Goal: Task Accomplishment & Management: Manage account settings

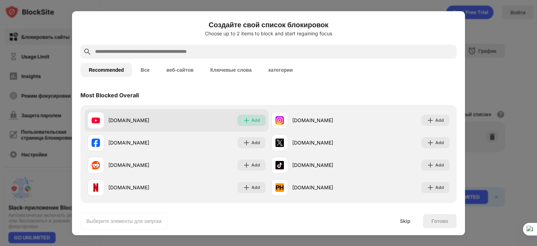
click at [243, 117] on img at bounding box center [246, 120] width 7 height 7
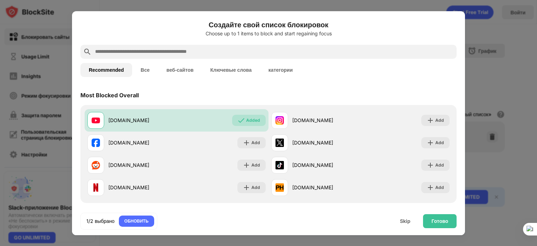
click at [117, 49] on input "text" at bounding box center [273, 52] width 359 height 8
type input "*"
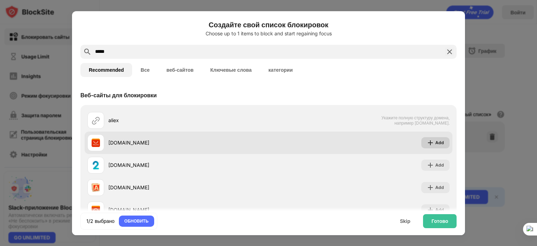
type input "*****"
click at [427, 142] on img at bounding box center [430, 142] width 7 height 7
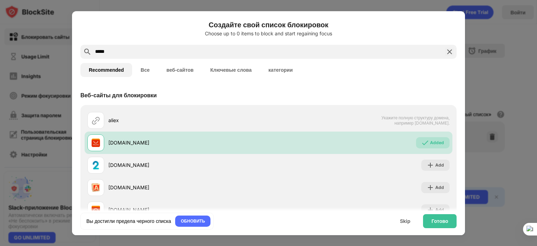
drag, startPoint x: 126, startPoint y: 54, endPoint x: 91, endPoint y: 53, distance: 34.6
click at [91, 53] on div "*****" at bounding box center [268, 52] width 376 height 14
click at [453, 222] on div "Готово" at bounding box center [440, 221] width 34 height 14
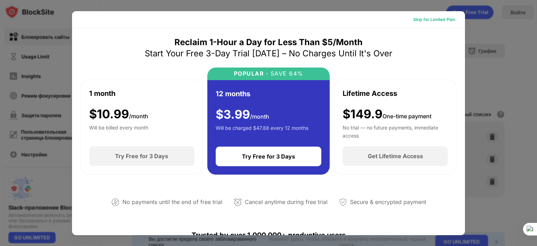
click at [422, 21] on div "Skip for Limited Plan" at bounding box center [434, 19] width 42 height 7
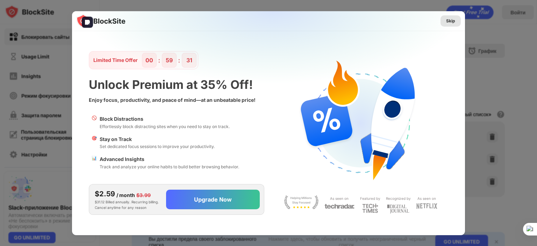
click at [448, 21] on div "Skip" at bounding box center [450, 20] width 9 height 7
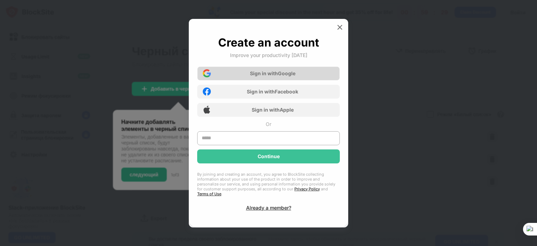
click at [248, 80] on div "Sign in with Google" at bounding box center [268, 73] width 143 height 14
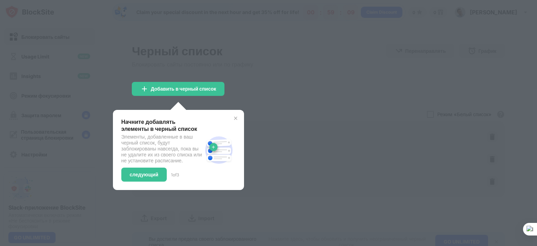
click at [237, 121] on div "Начните добавлять элементы в черный список Элементы, добавленные в ваш черный с…" at bounding box center [178, 150] width 131 height 80
click at [237, 118] on img at bounding box center [236, 118] width 6 height 6
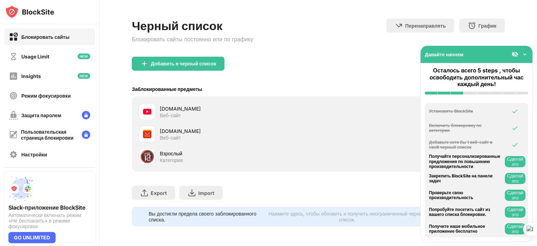
scroll to position [30, 0]
click at [525, 57] on img at bounding box center [524, 54] width 7 height 7
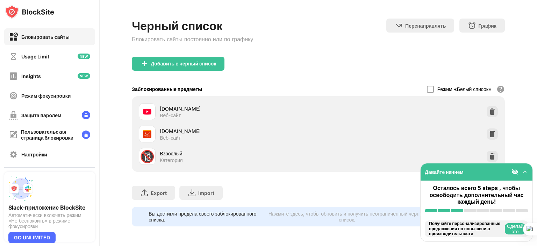
click at [526, 171] on img at bounding box center [524, 171] width 7 height 7
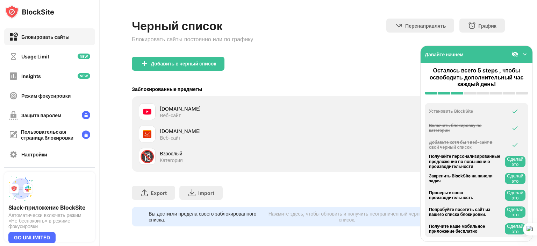
click at [327, 181] on div "Export Экспорт файлов (только для элементов веб-сайтов) Import Импорт файлов (т…" at bounding box center [318, 189] width 373 height 35
click at [523, 53] on img at bounding box center [524, 54] width 7 height 7
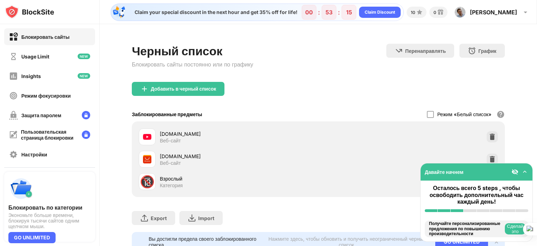
scroll to position [30, 0]
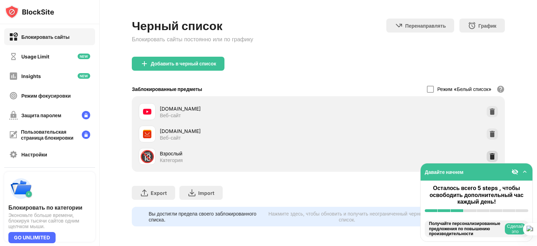
click at [489, 153] on img at bounding box center [492, 156] width 7 height 7
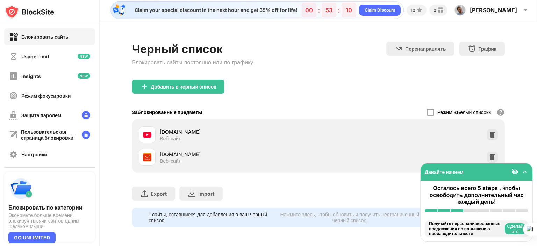
scroll to position [0, 0]
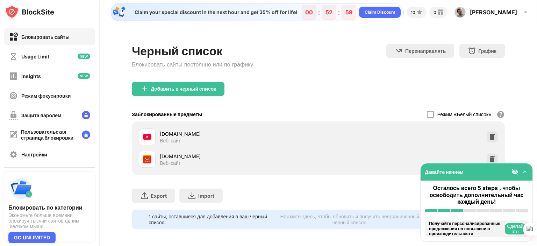
click at [39, 11] on img at bounding box center [29, 12] width 49 height 14
